Goal: Task Accomplishment & Management: Use online tool/utility

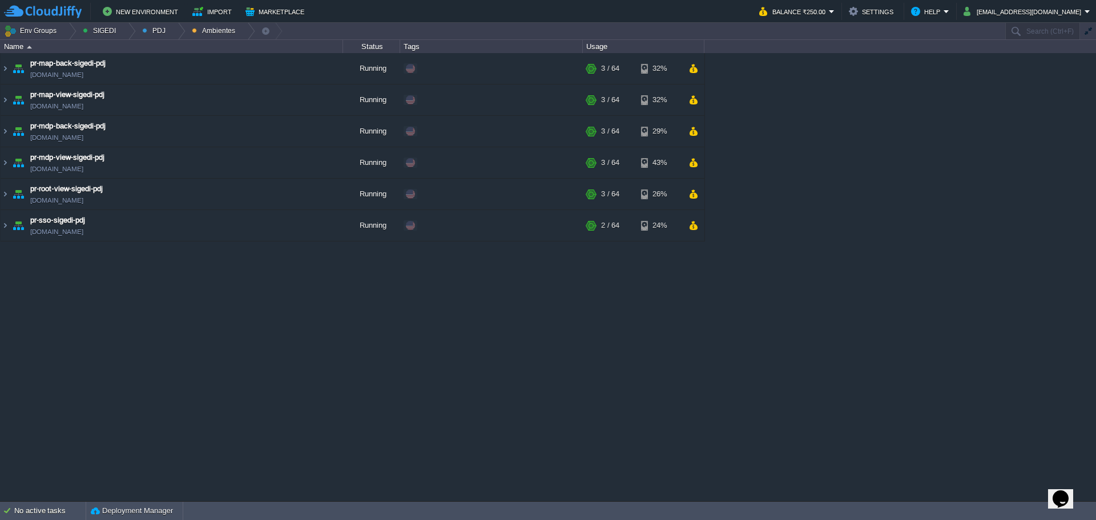
click at [470, 314] on div "maven - sie - [GEOGRAPHIC_DATA][US_STATE] [DOMAIN_NAME] Running Edit RAM 1% CPU…" at bounding box center [548, 276] width 1096 height 447
click at [170, 34] on div at bounding box center [177, 31] width 15 height 17
click at [167, 61] on span "Principales" at bounding box center [169, 62] width 37 height 9
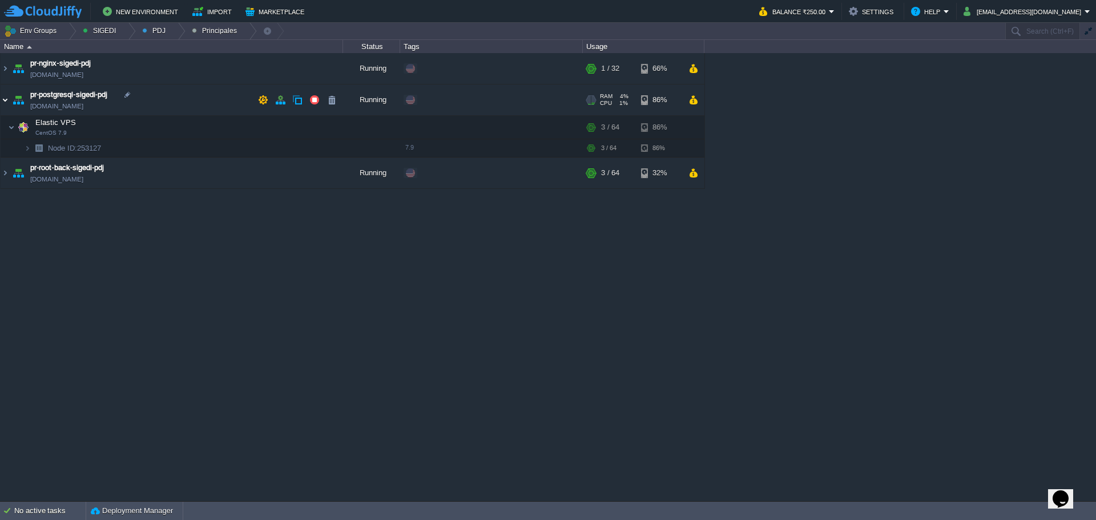
click at [5, 102] on img at bounding box center [5, 99] width 9 height 31
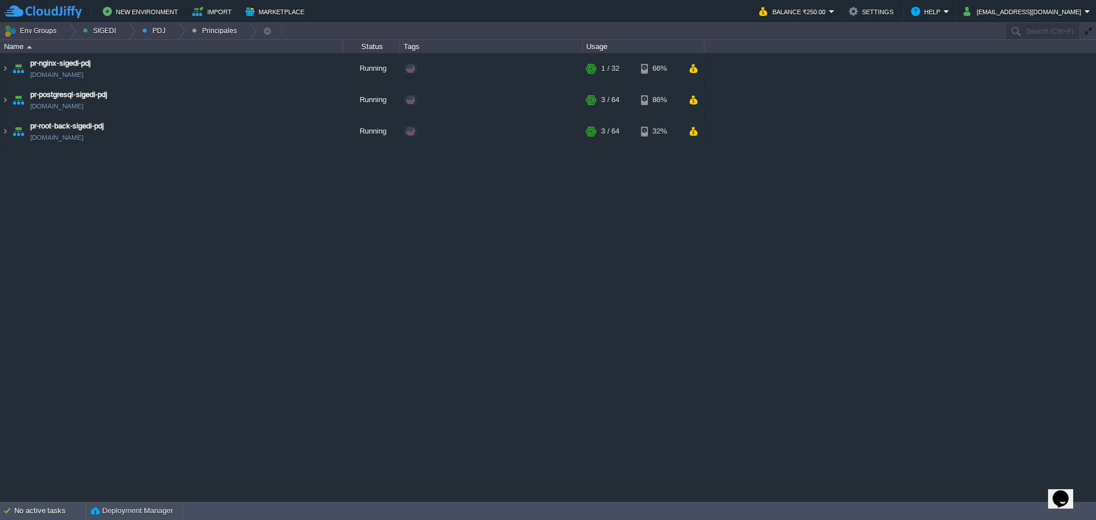
click at [379, 238] on div "maven - sie - [GEOGRAPHIC_DATA][US_STATE] [DOMAIN_NAME] Running Edit RAM 1% CPU…" at bounding box center [548, 276] width 1096 height 447
click at [720, 139] on div "maven - sie - [GEOGRAPHIC_DATA][US_STATE] [DOMAIN_NAME] Running Edit RAM 1% CPU…" at bounding box center [548, 276] width 1096 height 447
click at [564, 255] on div "maven - sie - [GEOGRAPHIC_DATA][US_STATE] [DOMAIN_NAME] Running Edit RAM 1% CPU…" at bounding box center [548, 276] width 1096 height 447
click at [413, 236] on div "maven - sie - [GEOGRAPHIC_DATA][US_STATE] [DOMAIN_NAME] Running Edit RAM 1% CPU…" at bounding box center [548, 276] width 1096 height 447
drag, startPoint x: 386, startPoint y: 287, endPoint x: 368, endPoint y: 221, distance: 68.3
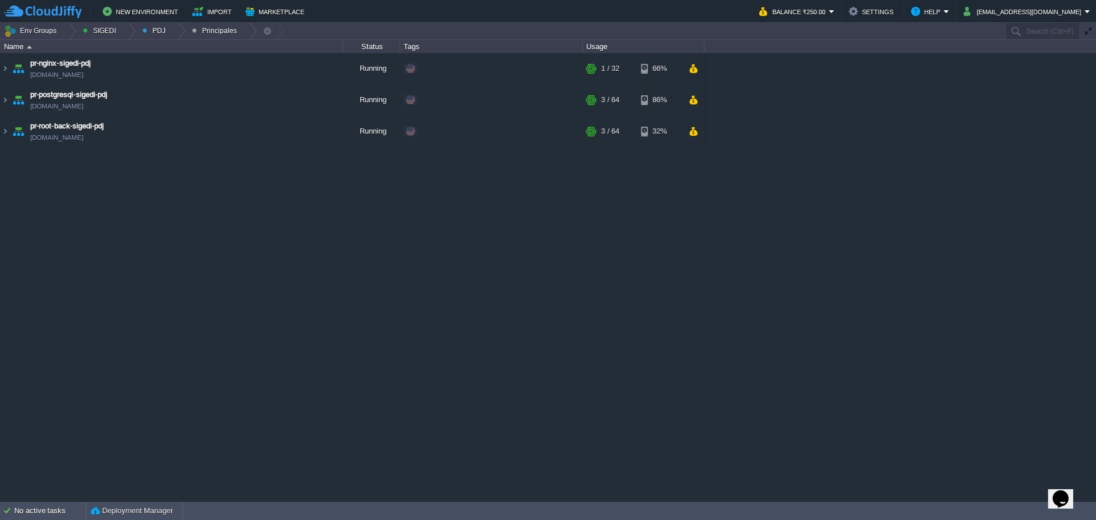
click at [386, 287] on div "maven - sie - [GEOGRAPHIC_DATA][US_STATE] [DOMAIN_NAME] Running Edit RAM 1% CPU…" at bounding box center [548, 276] width 1096 height 447
click at [450, 264] on div "maven - sie - [GEOGRAPHIC_DATA][US_STATE] [DOMAIN_NAME] Running Edit RAM 1% CPU…" at bounding box center [548, 276] width 1096 height 447
click at [173, 104] on td "pr-postgresql-sigedi-pdj [DOMAIN_NAME]" at bounding box center [172, 99] width 342 height 31
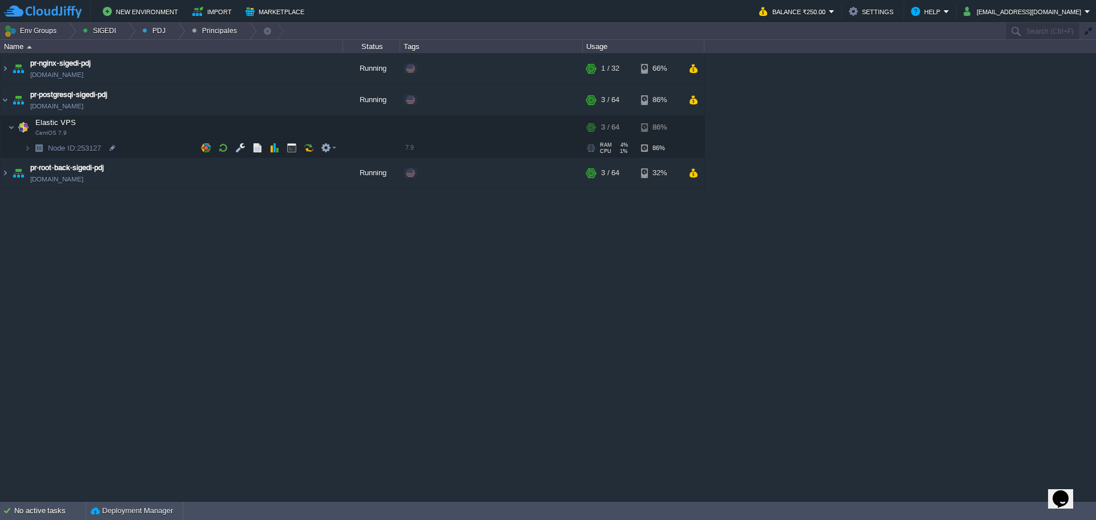
click at [126, 142] on td "Node ID: 253127" at bounding box center [172, 148] width 342 height 18
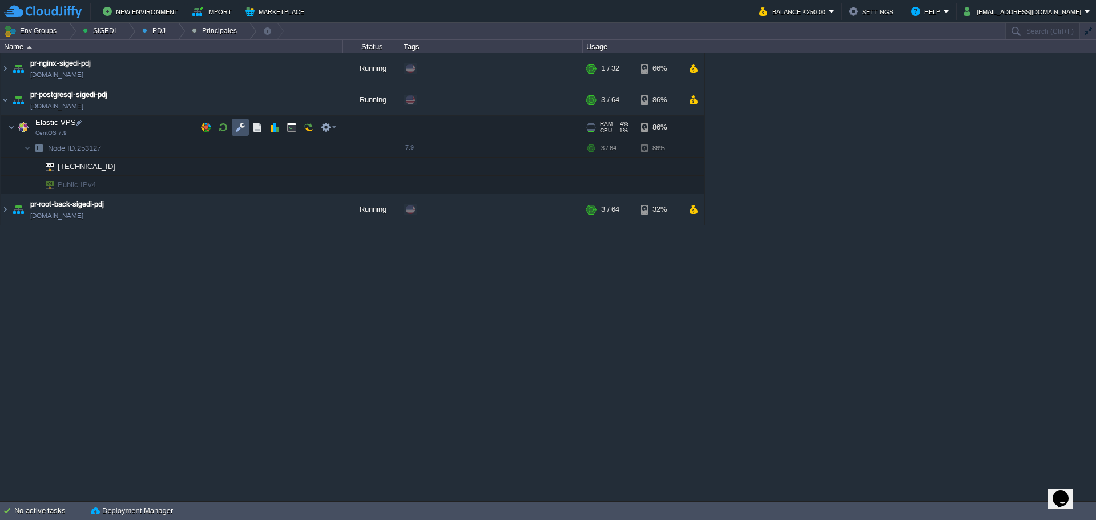
click at [239, 130] on button "button" at bounding box center [240, 127] width 10 height 10
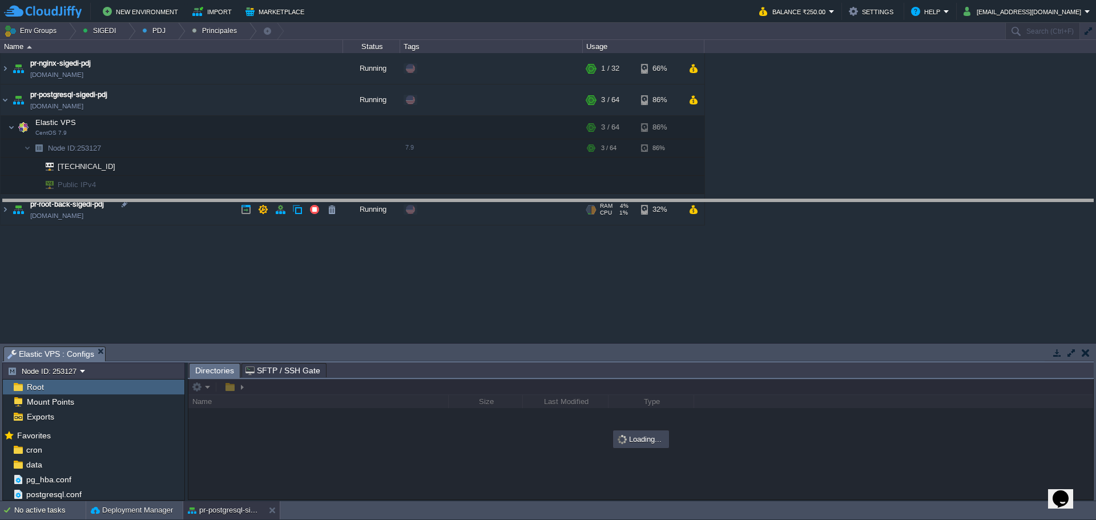
drag, startPoint x: 410, startPoint y: 353, endPoint x: 401, endPoint y: 211, distance: 141.8
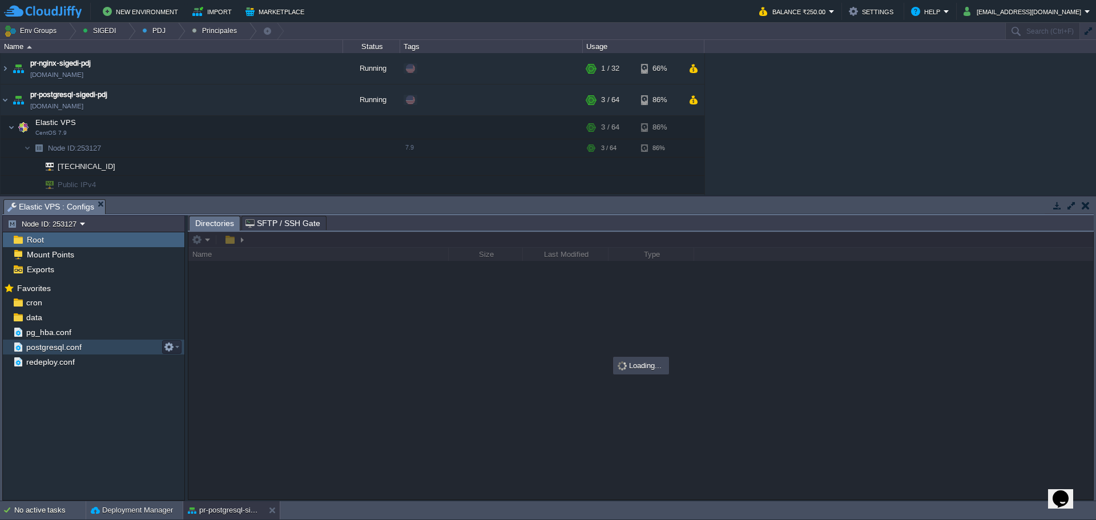
click at [57, 346] on span "postgresql.conf" at bounding box center [53, 347] width 59 height 10
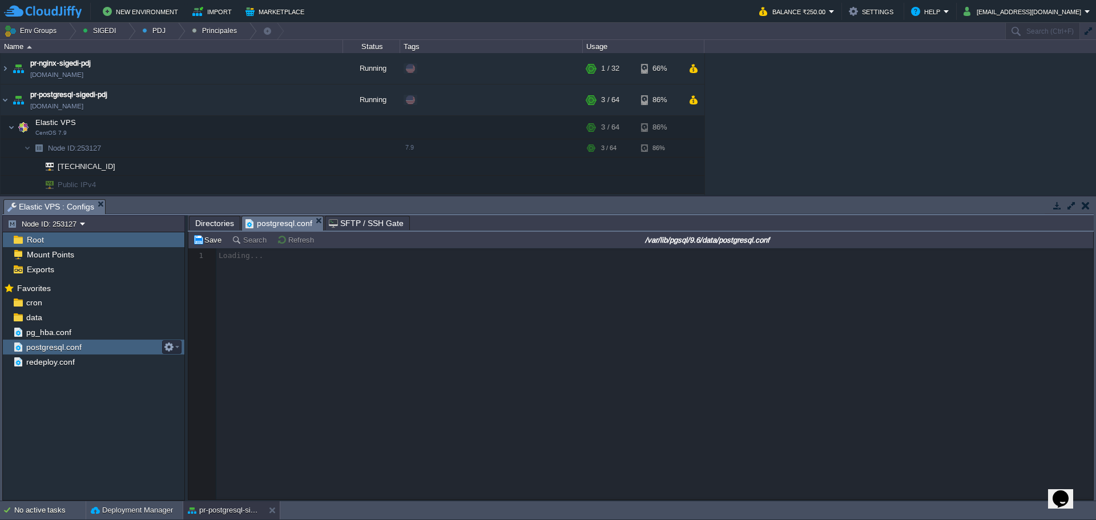
click at [58, 345] on span "postgresql.conf" at bounding box center [53, 347] width 59 height 10
click at [49, 336] on span "pg_hba.conf" at bounding box center [48, 332] width 49 height 10
click at [49, 335] on span "pg_hba.conf" at bounding box center [48, 332] width 49 height 10
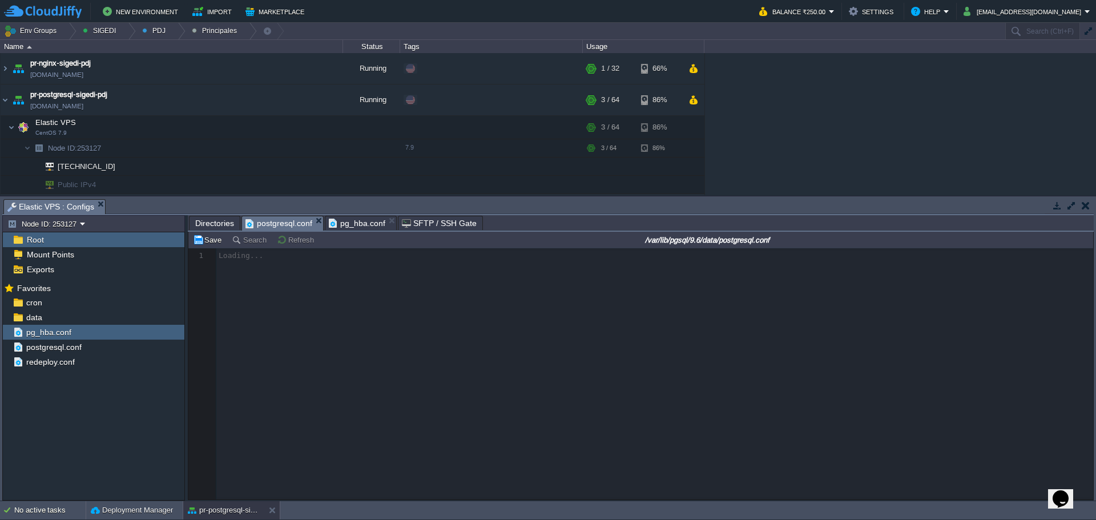
click at [277, 229] on span "postgresql.conf" at bounding box center [278, 223] width 67 height 14
click at [342, 225] on span "pg_hba.conf" at bounding box center [357, 223] width 57 height 14
click at [51, 308] on div "cron" at bounding box center [93, 302] width 181 height 15
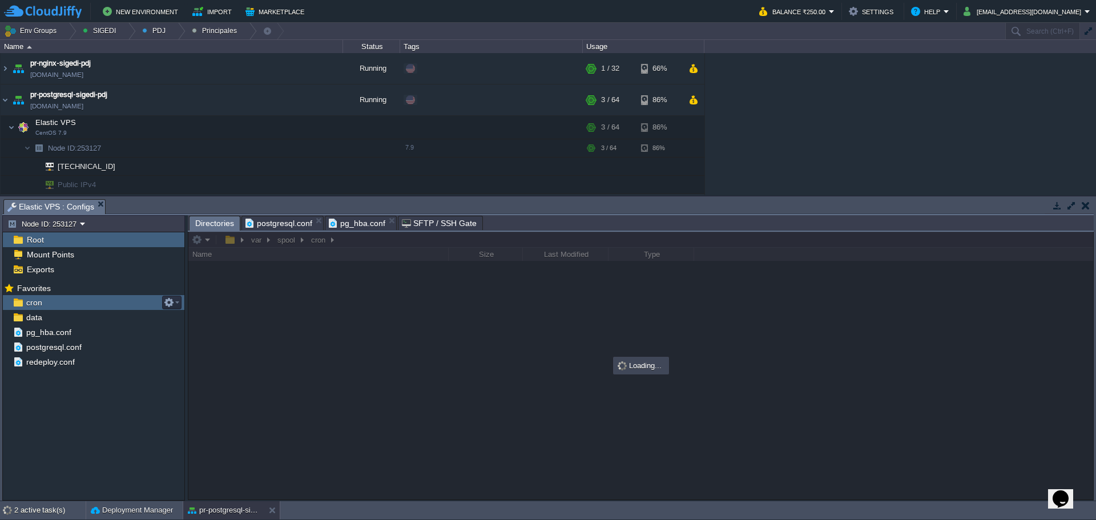
click at [51, 308] on div "cron" at bounding box center [93, 302] width 181 height 15
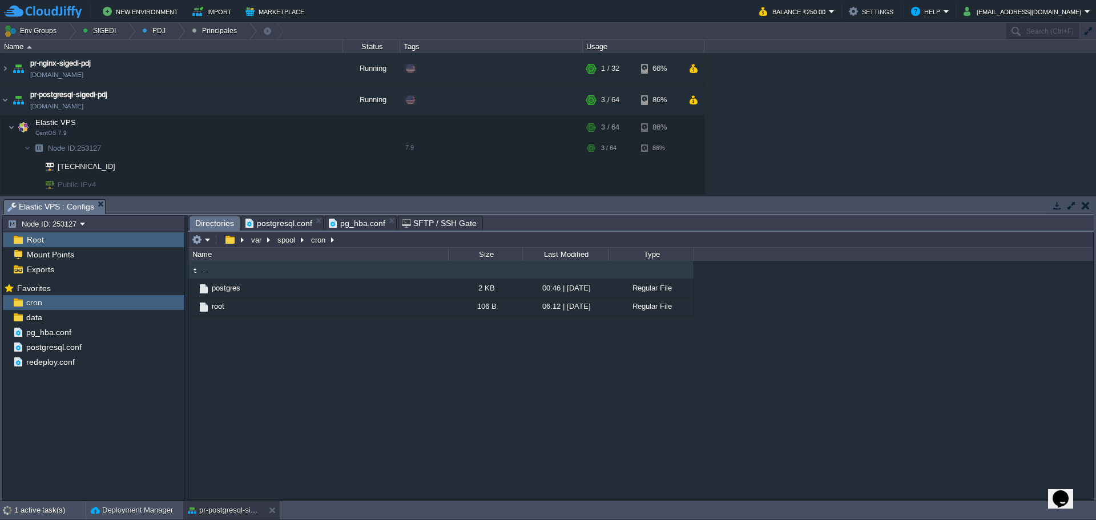
scroll to position [4, 0]
click at [264, 230] on span "postgresql.conf" at bounding box center [278, 223] width 67 height 14
click at [204, 220] on span "Directories" at bounding box center [214, 223] width 39 height 14
click at [223, 295] on td "postgres" at bounding box center [318, 288] width 260 height 18
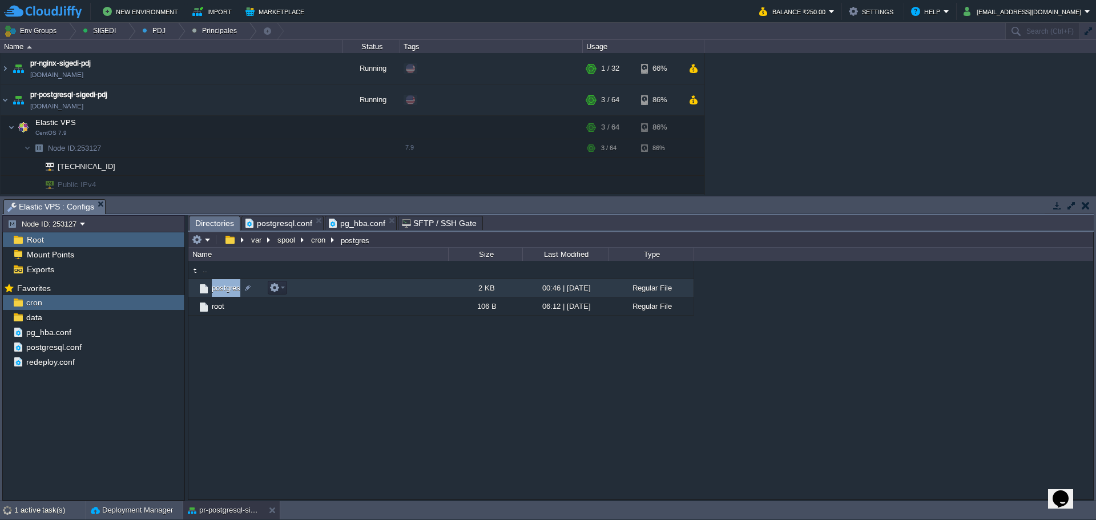
click at [223, 295] on td "postgres" at bounding box center [318, 288] width 260 height 18
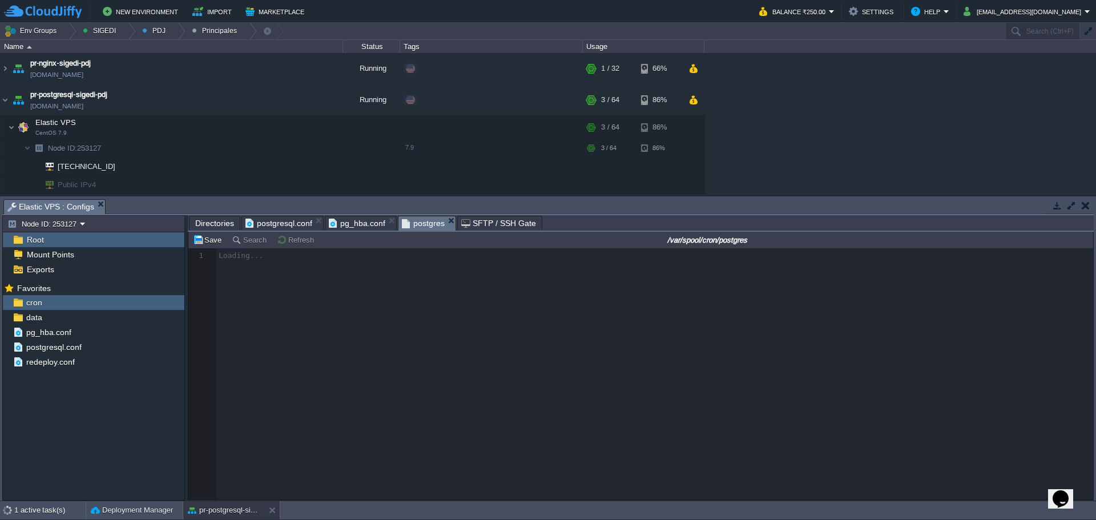
drag, startPoint x: 412, startPoint y: 225, endPoint x: 245, endPoint y: 229, distance: 166.7
drag, startPoint x: 419, startPoint y: 224, endPoint x: 244, endPoint y: 224, distance: 175.8
drag, startPoint x: 418, startPoint y: 222, endPoint x: 309, endPoint y: 227, distance: 108.5
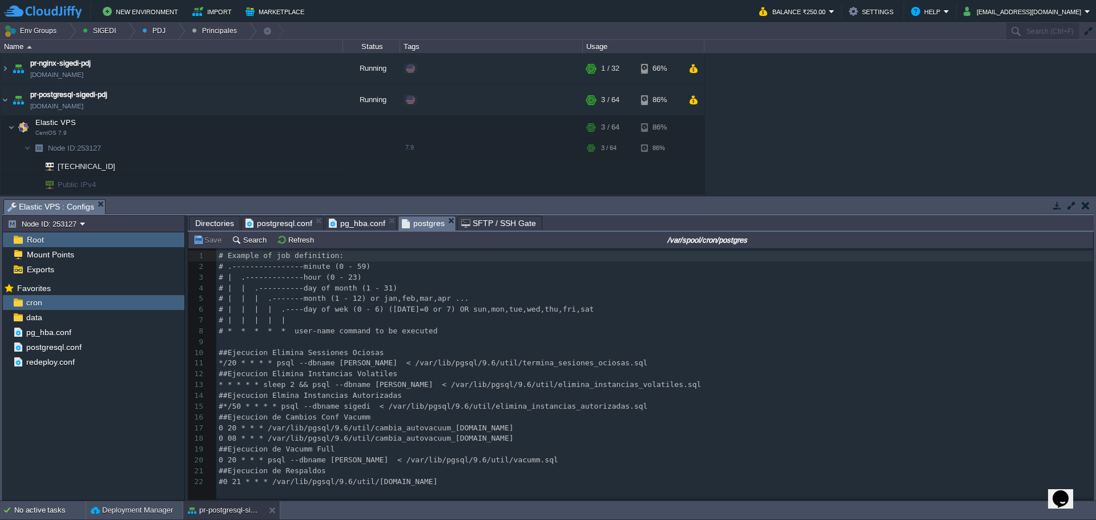
click at [559, 458] on pre "0 20 * * * psql --dbname [PERSON_NAME] < /var/lib/pgsql/9.6/util/vacumm.sql" at bounding box center [656, 460] width 881 height 11
click at [431, 493] on div "22 1 # Example of job definition: 2 # .----------------minute (0 - 59) 3 # | .-…" at bounding box center [649, 382] width 922 height 268
click at [418, 402] on div "22 1 # Example of job definition: 2 # .----------------minute (0 - 59) 3 # | .-…" at bounding box center [656, 369] width 881 height 237
type textarea "#*/50 * * * * psql --dbname sigedi < /var/lib/pgsql/9.6/util/elimina_instancias…"
click at [414, 380] on pre "##Ejecucion Elimina Instancias Volatiles" at bounding box center [656, 374] width 881 height 11
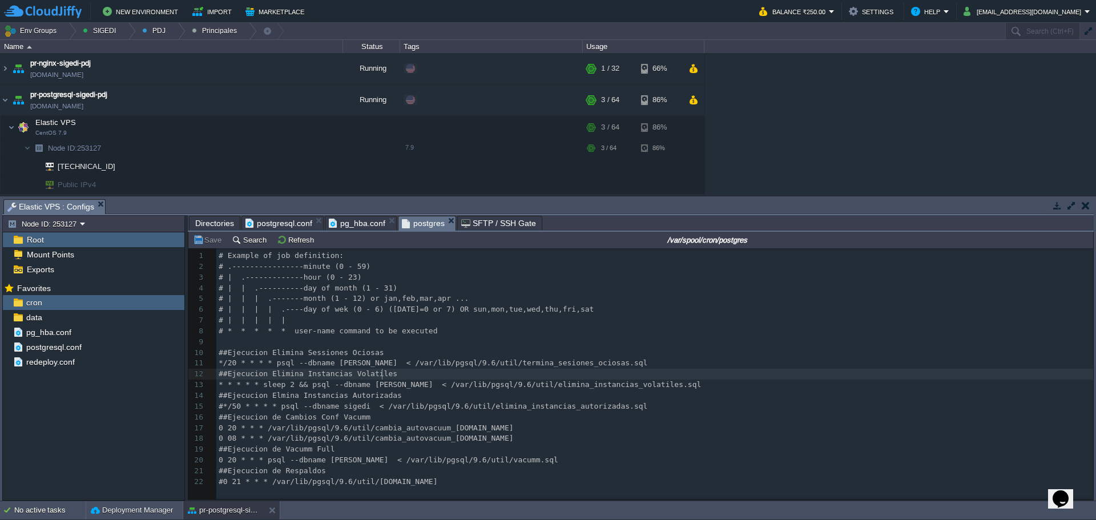
click at [446, 485] on pre "#0 21 * * * /var/lib/pgsql/9.6/util/[DOMAIN_NAME]" at bounding box center [656, 482] width 881 height 11
click at [236, 131] on button "button" at bounding box center [240, 127] width 10 height 10
click at [273, 97] on td at bounding box center [280, 99] width 17 height 17
click at [266, 99] on button "button" at bounding box center [263, 100] width 10 height 10
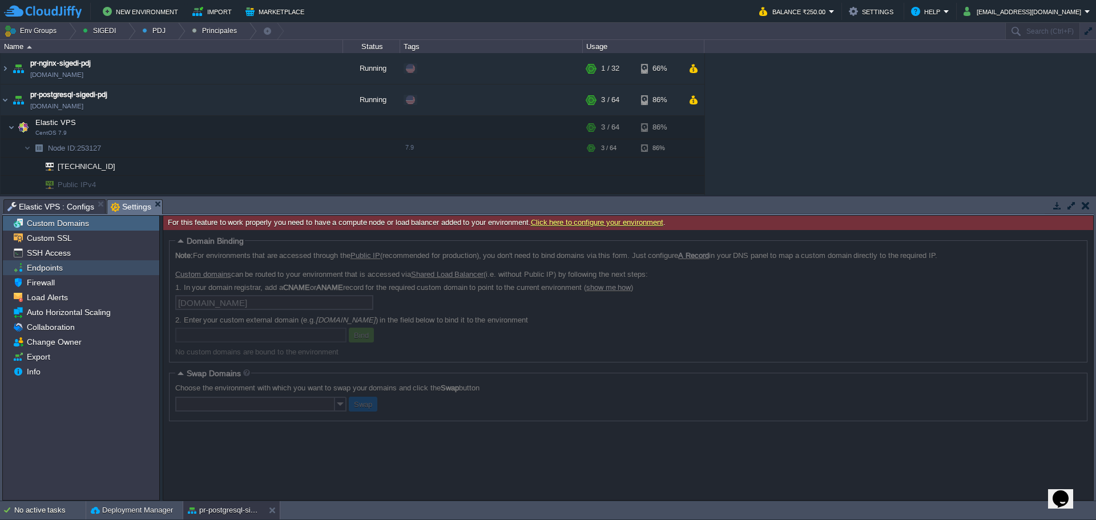
click at [66, 271] on div "Endpoints" at bounding box center [81, 267] width 156 height 15
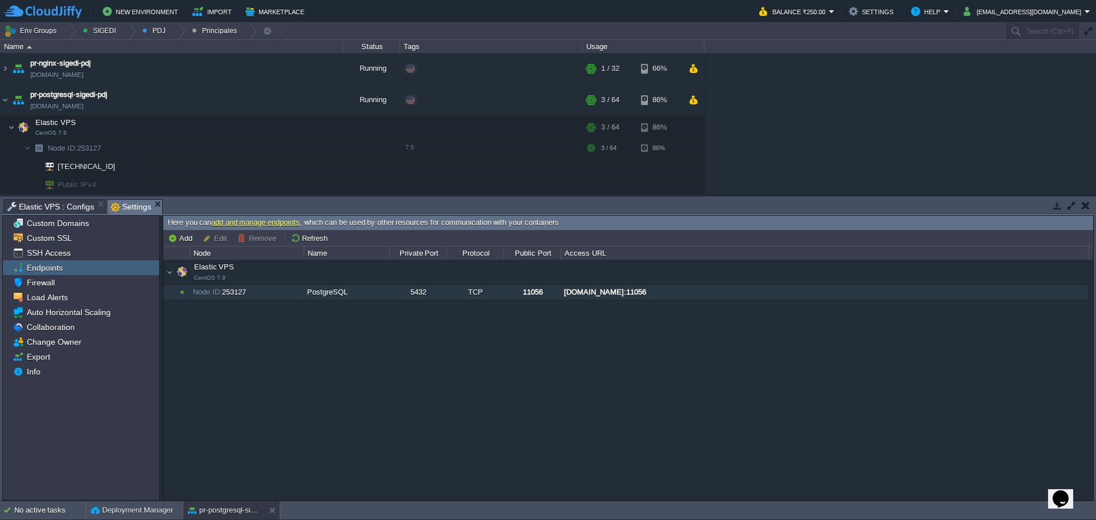
click at [621, 295] on div "[DOMAIN_NAME]:11056" at bounding box center [824, 292] width 526 height 15
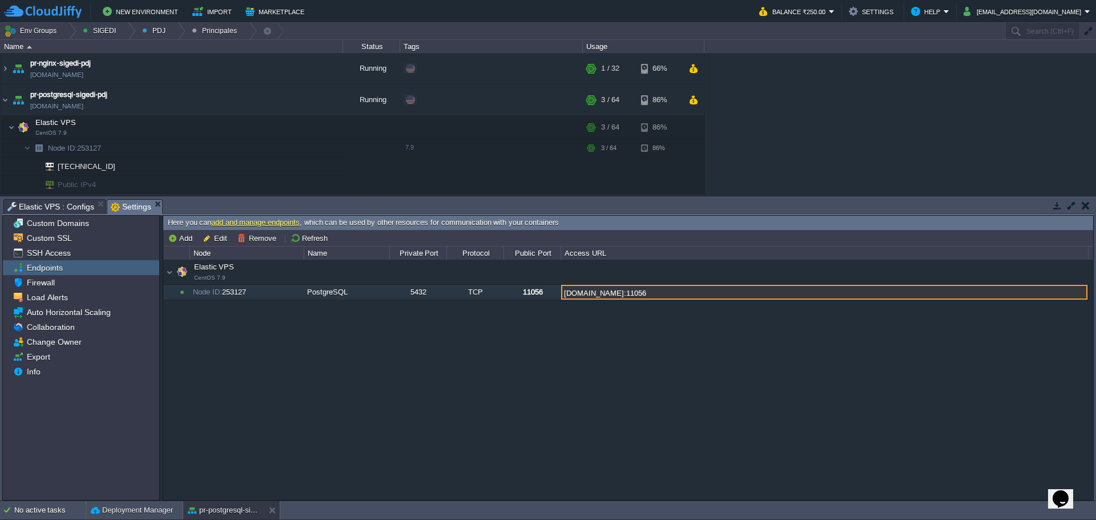
click at [724, 289] on input "[DOMAIN_NAME]:11056" at bounding box center [824, 292] width 526 height 15
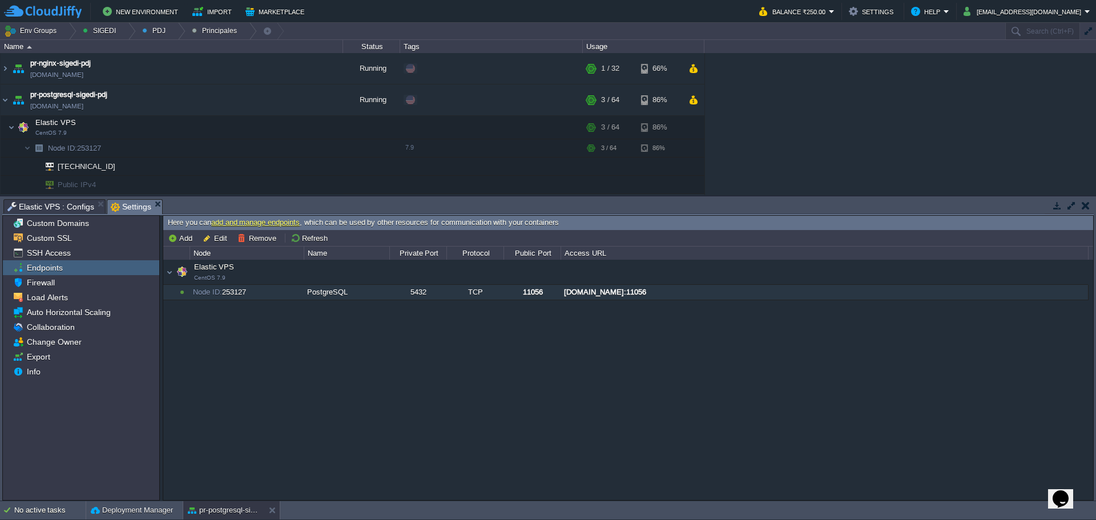
click at [627, 398] on div "Elastic VPS CentOS 7.9 Elastic VPS CentOS 7.9 Node ID: 253127 PostgreSQL 5432 T…" at bounding box center [628, 380] width 930 height 240
drag, startPoint x: 545, startPoint y: 425, endPoint x: 496, endPoint y: 357, distance: 83.8
click at [545, 424] on div "Elastic VPS CentOS 7.9 Elastic VPS CentOS 7.9 Node ID: 253127 PostgreSQL 5432 T…" at bounding box center [628, 380] width 930 height 240
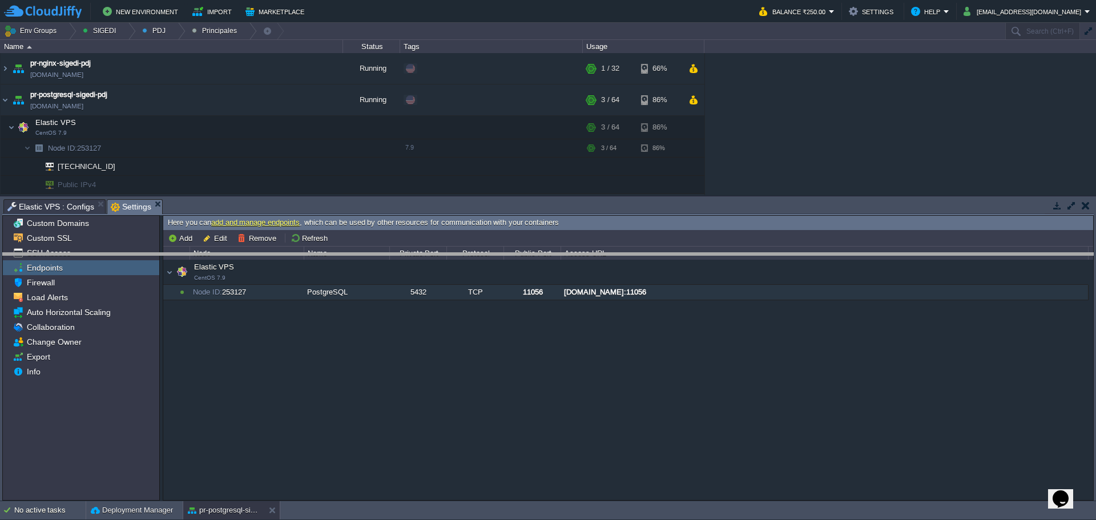
drag, startPoint x: 465, startPoint y: 203, endPoint x: 468, endPoint y: 209, distance: 7.2
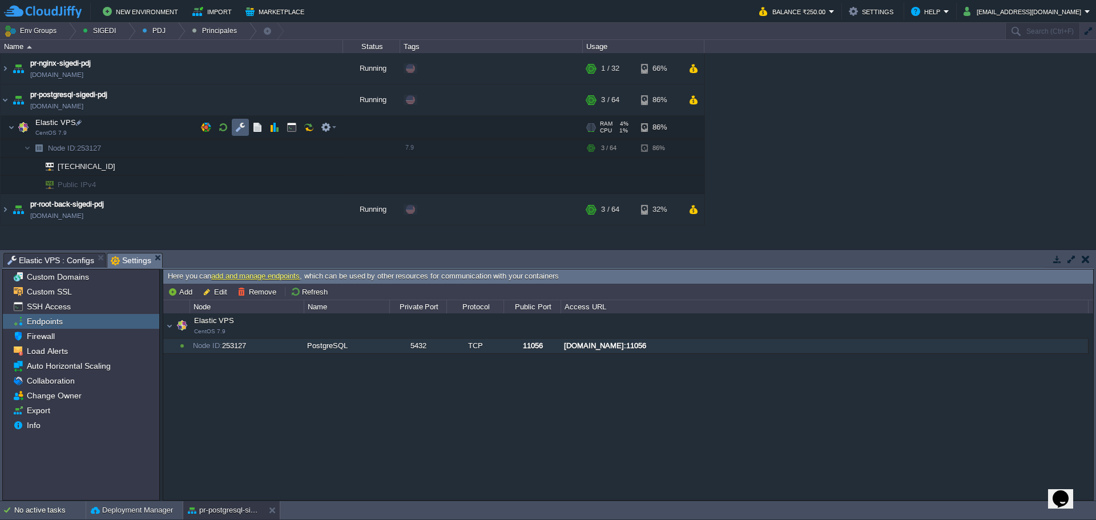
click at [239, 131] on button "button" at bounding box center [240, 127] width 10 height 10
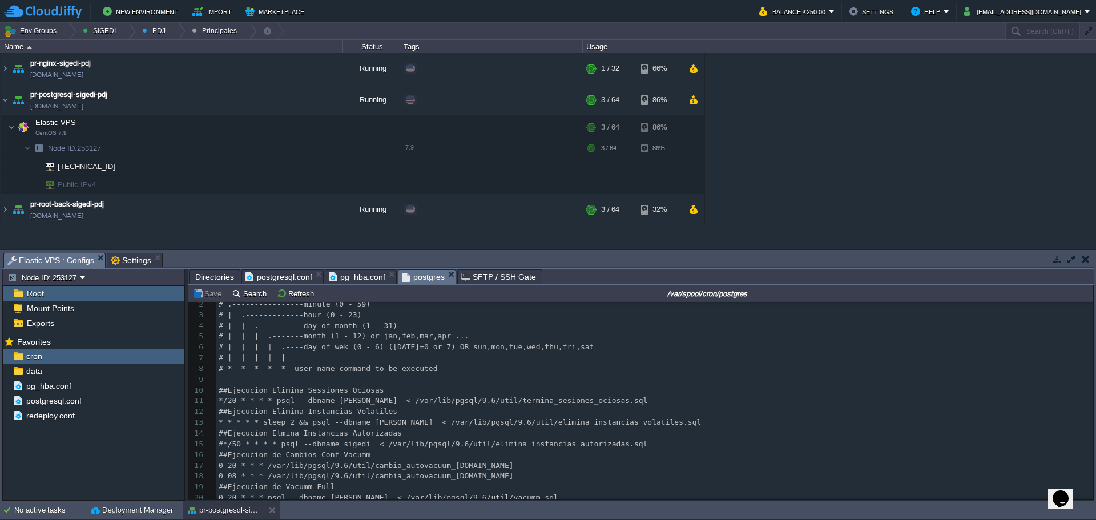
scroll to position [43, 0]
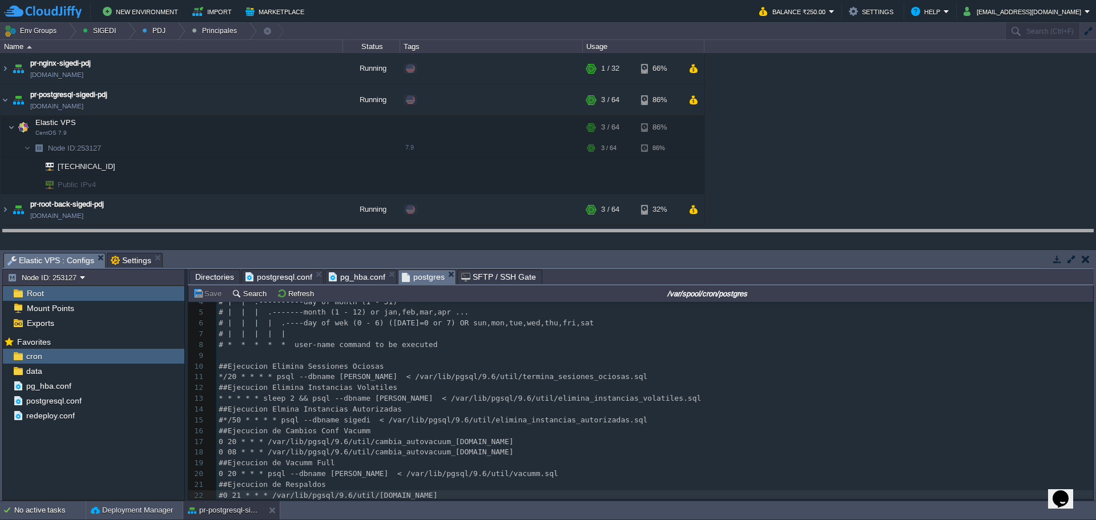
drag, startPoint x: 555, startPoint y: 258, endPoint x: 552, endPoint y: 235, distance: 23.6
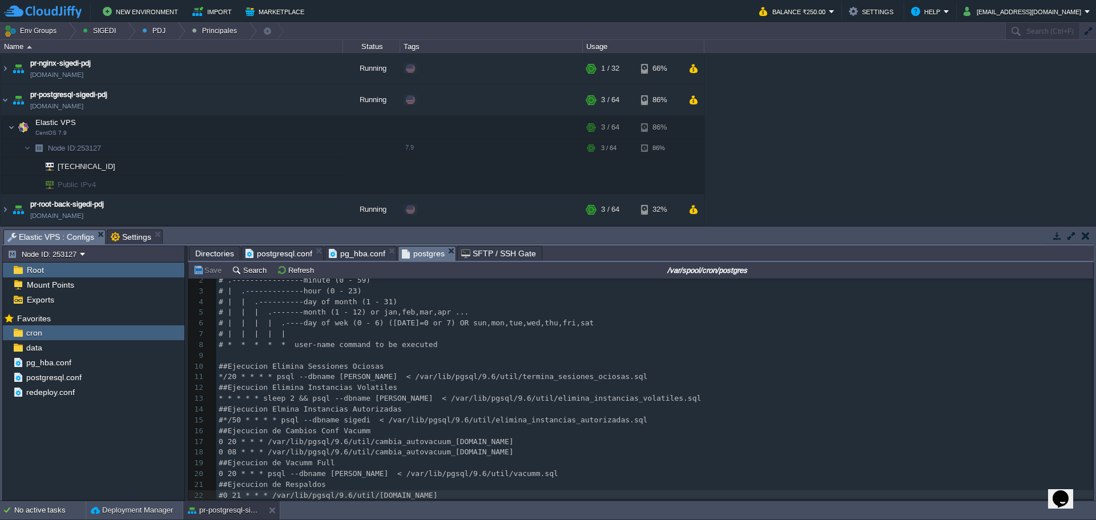
click at [722, 389] on pre "##Ejecucion Elimina Instancias Volatiles" at bounding box center [654, 387] width 877 height 11
click at [671, 404] on pre "##Ejecucion Elmina Instancias Autorizadas" at bounding box center [654, 409] width 877 height 11
click at [638, 453] on pre "0 08 * * * /var/lib/pgsql/9.6/util/cambia_autovacuum_[DOMAIN_NAME]" at bounding box center [654, 452] width 877 height 11
click at [575, 498] on pre "#0 21 * * * /var/lib/pgsql/9.6/util/[DOMAIN_NAME]" at bounding box center [654, 495] width 877 height 11
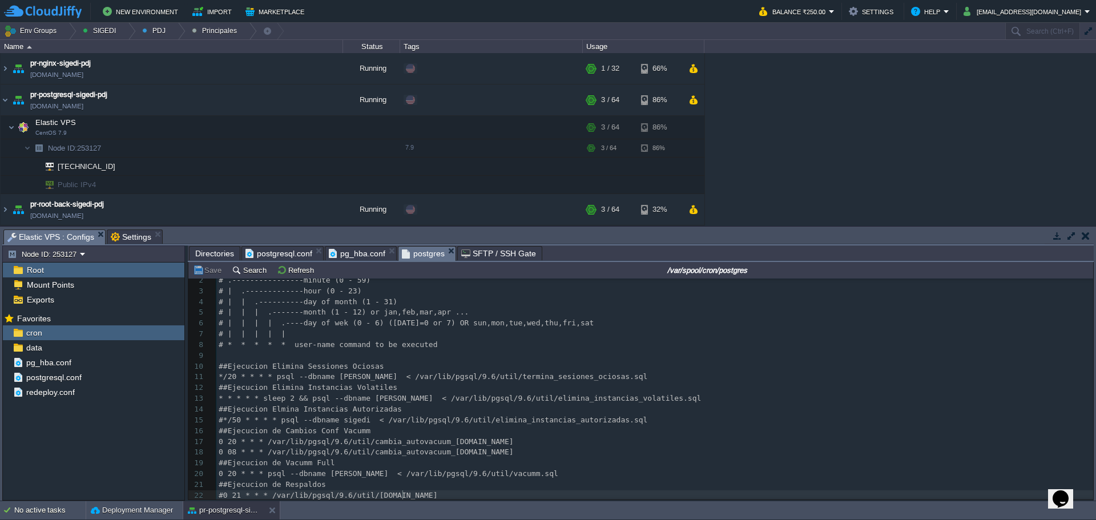
click at [736, 411] on pre "##Ejecucion Elmina Instancias Autorizadas" at bounding box center [654, 409] width 877 height 11
click at [693, 361] on pre "##Ejecucion Elimina Sessiones Ociosas" at bounding box center [654, 366] width 877 height 11
click at [236, 123] on button "button" at bounding box center [240, 127] width 10 height 10
click at [261, 104] on button "button" at bounding box center [263, 100] width 10 height 10
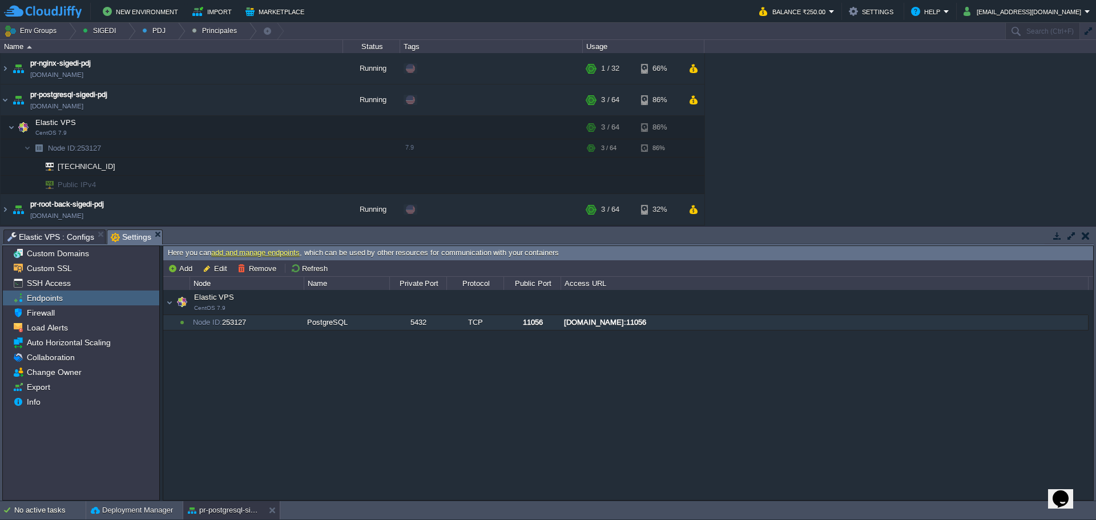
click at [846, 438] on div "Elastic VPS CentOS 7.9 Elastic VPS CentOS 7.9 Node ID: 253127 PostgreSQL 5432 T…" at bounding box center [628, 394] width 930 height 209
click at [623, 320] on div "[DOMAIN_NAME]:11056" at bounding box center [824, 322] width 526 height 15
type input "[DOMAIN_NAME]:11056"
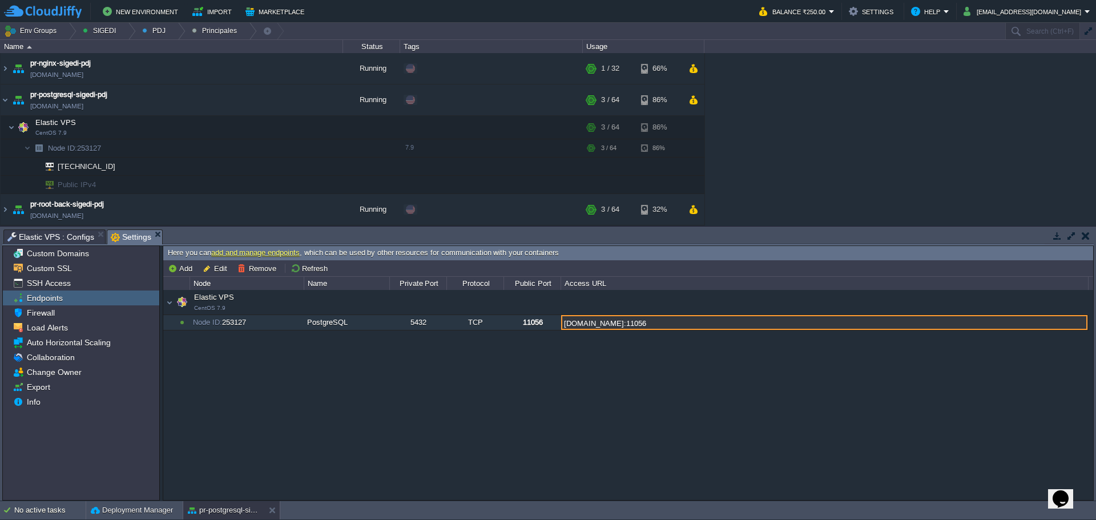
drag, startPoint x: 749, startPoint y: 323, endPoint x: 555, endPoint y: 334, distance: 193.8
click at [555, 334] on div "Elastic VPS CentOS 7.9 Elastic VPS CentOS 7.9 Node ID: 253127 PostgreSQL 5432 T…" at bounding box center [628, 394] width 930 height 209
drag, startPoint x: 750, startPoint y: 323, endPoint x: 544, endPoint y: 331, distance: 206.2
click at [544, 331] on div "Elastic VPS CentOS 7.9 Elastic VPS CentOS 7.9 Node ID: 253127 PostgreSQL 5432 T…" at bounding box center [628, 394] width 930 height 209
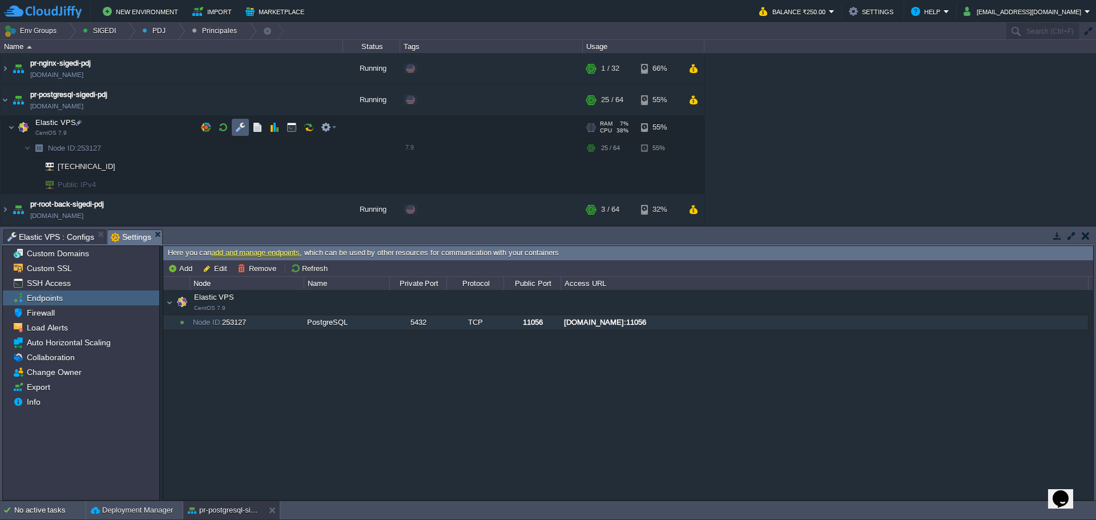
click at [239, 131] on button "button" at bounding box center [240, 127] width 10 height 10
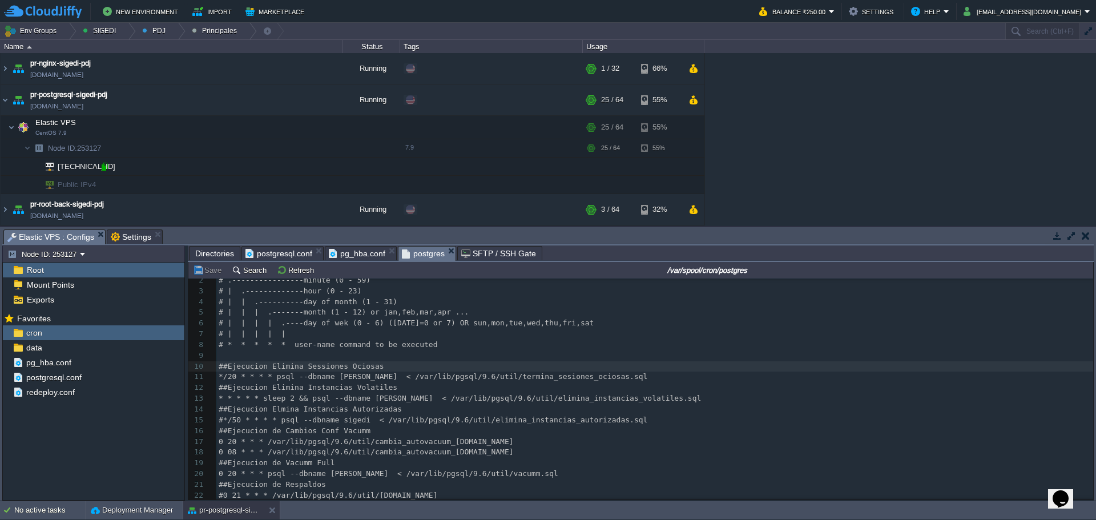
click at [104, 162] on div at bounding box center [104, 167] width 10 height 10
click at [104, 163] on div at bounding box center [104, 167] width 10 height 10
click at [108, 170] on div at bounding box center [104, 167] width 10 height 10
click at [110, 148] on div at bounding box center [112, 148] width 10 height 10
type textarea "/var/lib/pgsql/9.6/util"
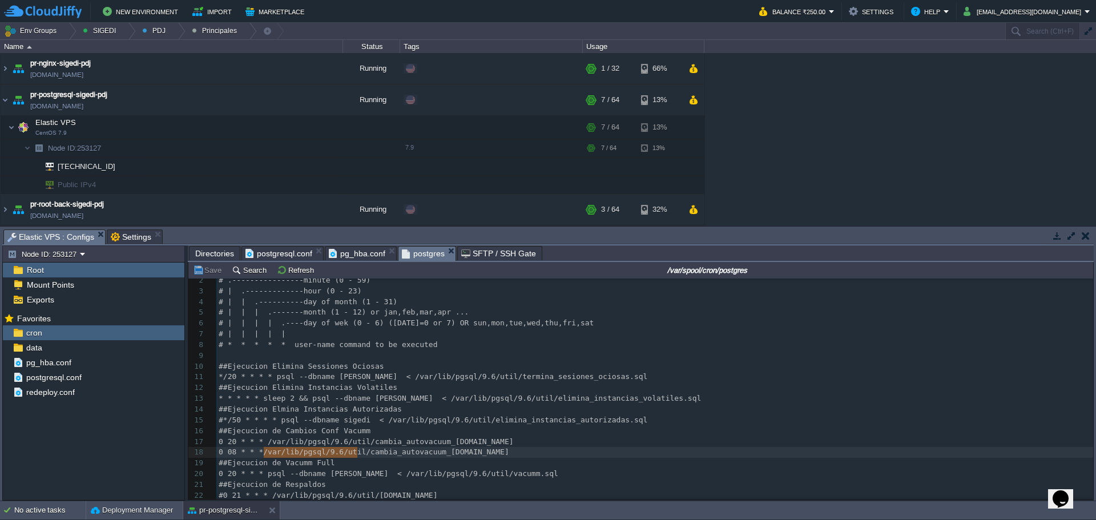
drag, startPoint x: 263, startPoint y: 446, endPoint x: 356, endPoint y: 446, distance: 93.0
